Goal: Book appointment/travel/reservation

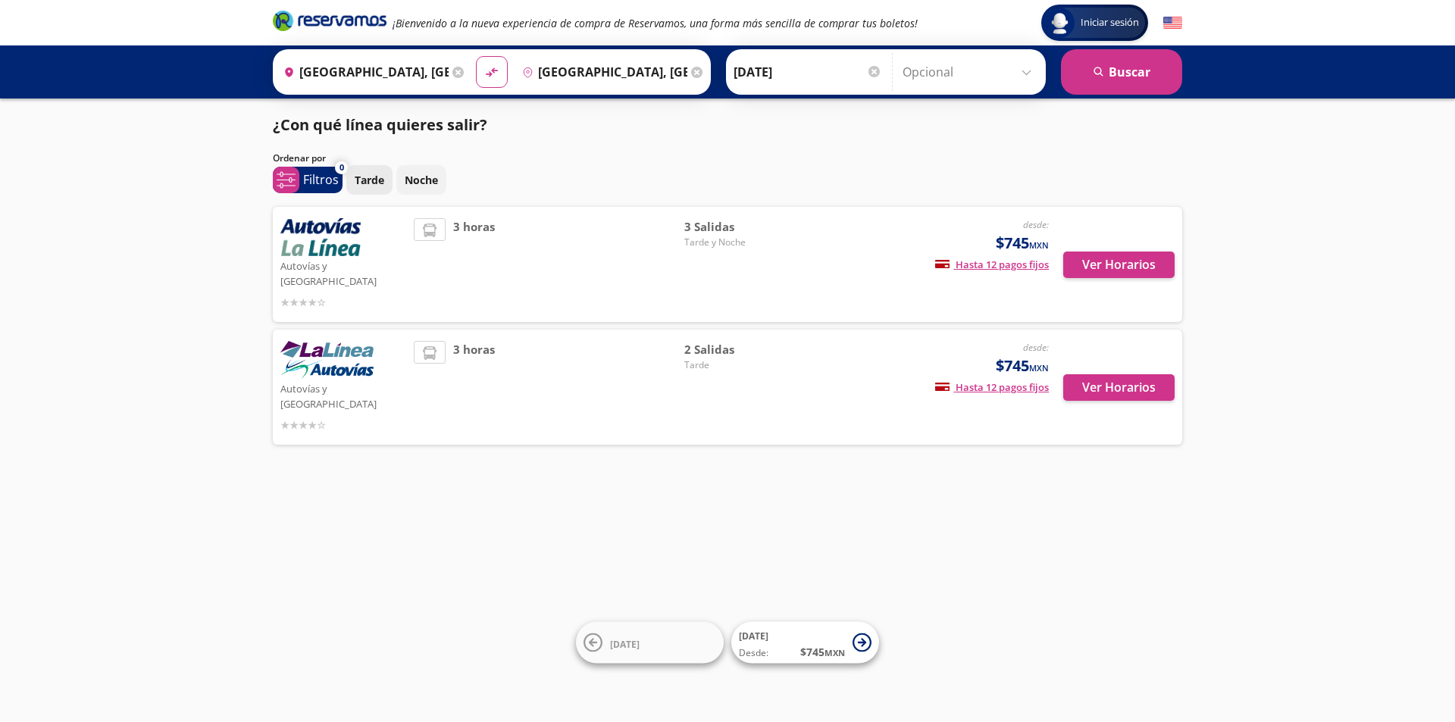
click at [365, 173] on p "Tarde" at bounding box center [370, 180] width 30 height 16
click at [1153, 260] on button "Ver Horarios" at bounding box center [1118, 265] width 111 height 27
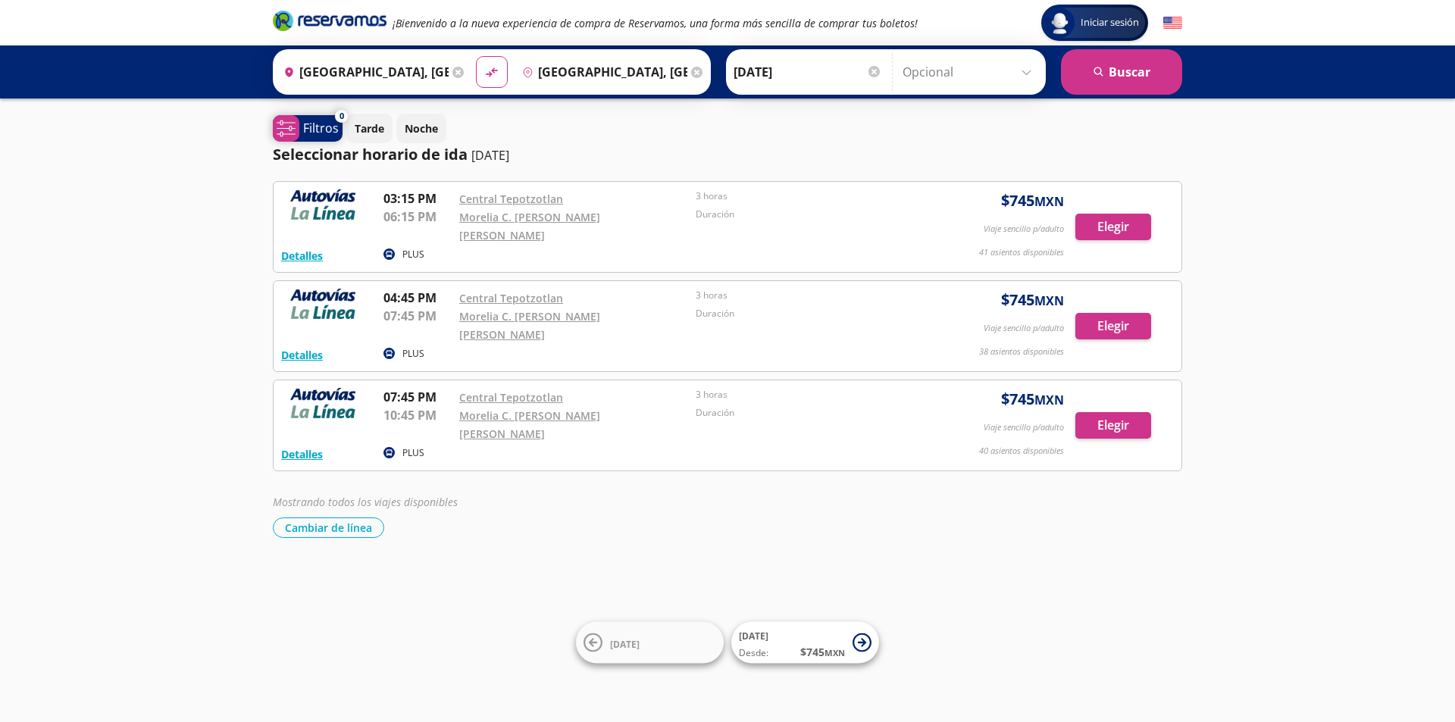
click at [315, 125] on p "Filtros" at bounding box center [321, 128] width 36 height 18
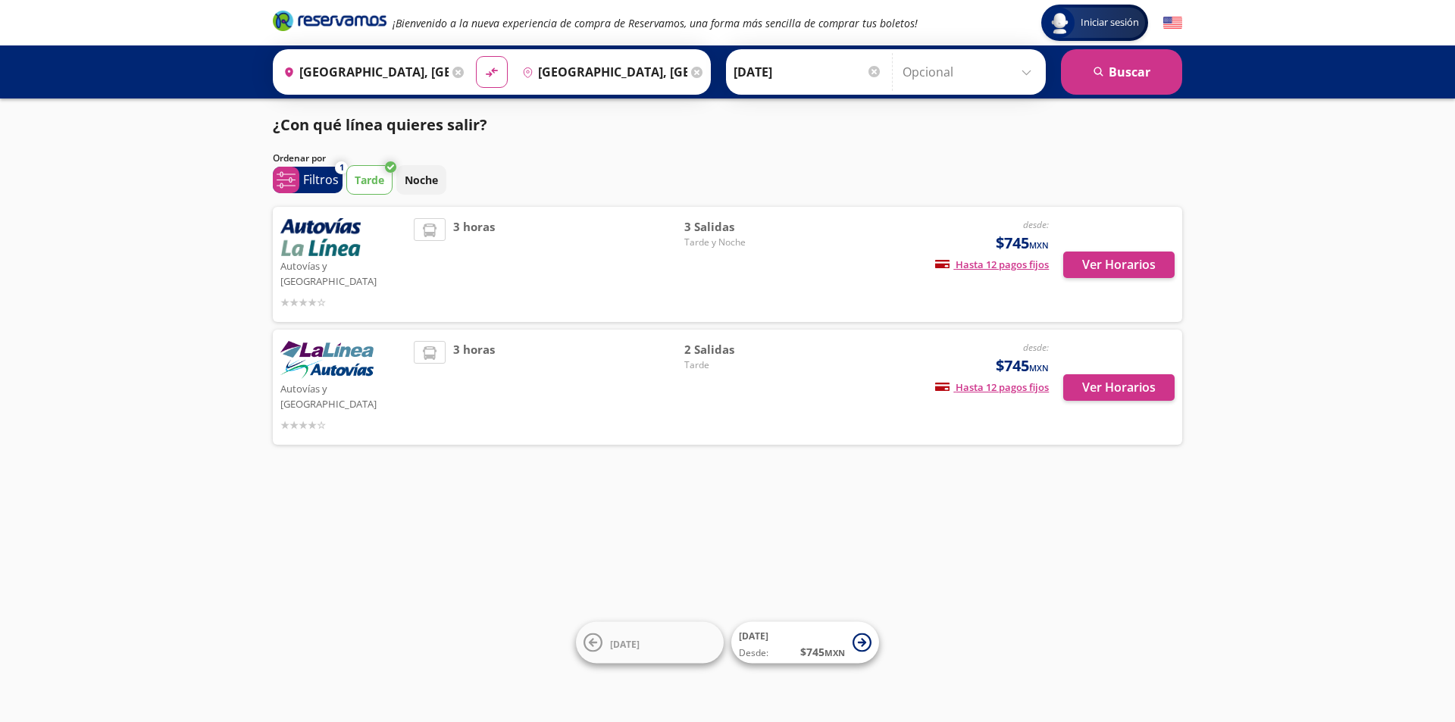
click at [349, 341] on img at bounding box center [326, 360] width 93 height 38
click at [1112, 374] on button "Ver Horarios" at bounding box center [1118, 387] width 111 height 27
